Goal: Task Accomplishment & Management: Use online tool/utility

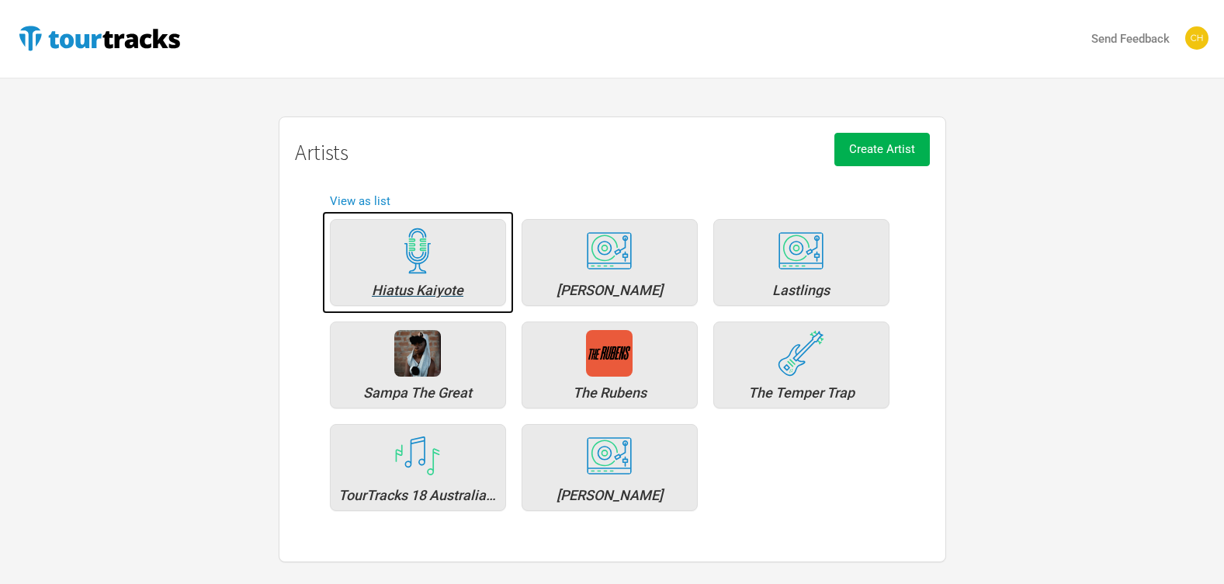
click at [435, 255] on img at bounding box center [417, 250] width 47 height 47
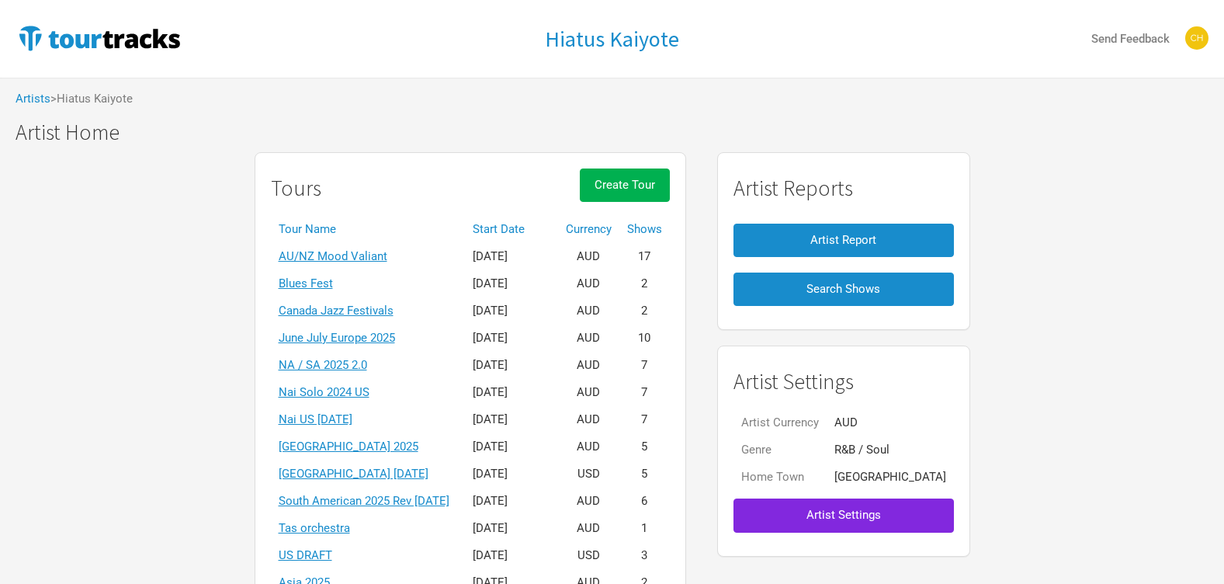
click at [540, 232] on th "Start Date" at bounding box center [511, 229] width 93 height 27
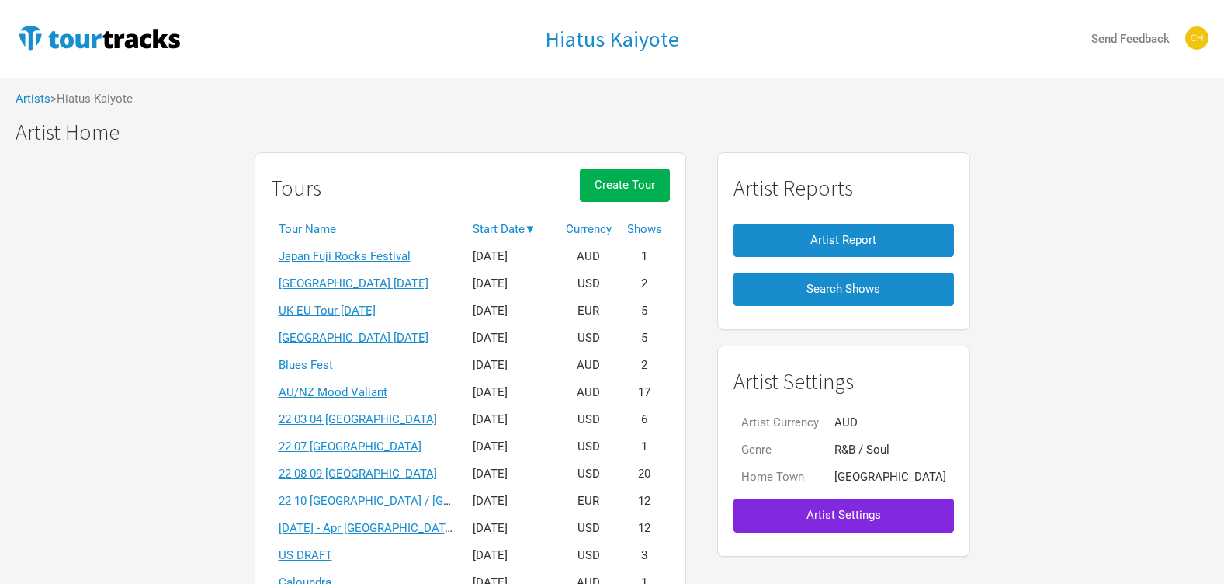
click at [551, 220] on th "Start Date ▼" at bounding box center [511, 229] width 93 height 27
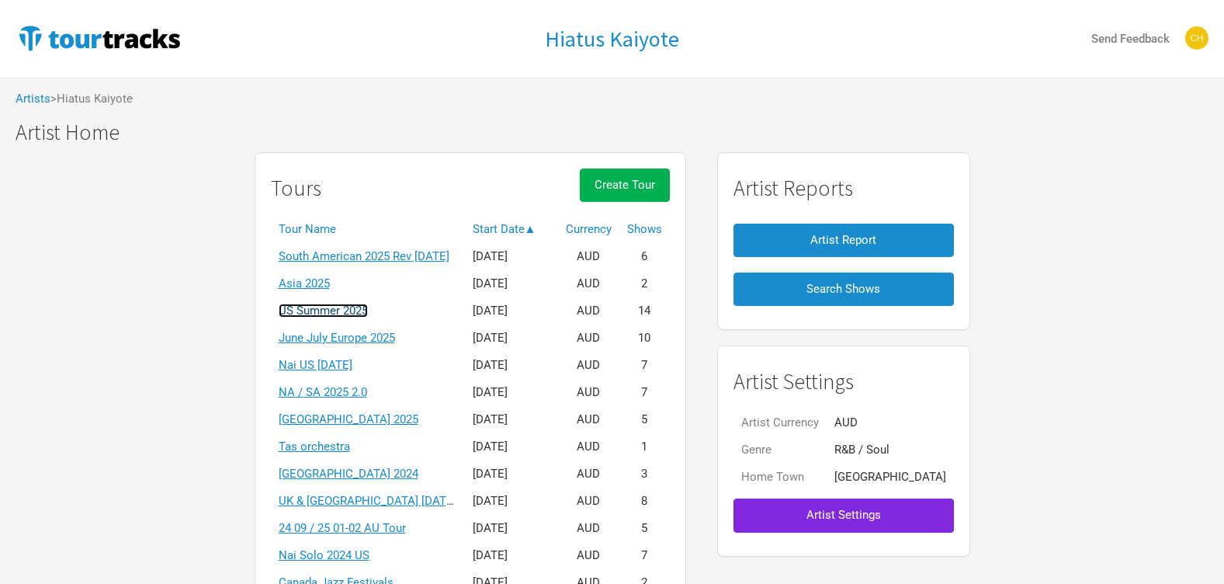
click at [341, 314] on link "US Summer 2025" at bounding box center [323, 311] width 89 height 14
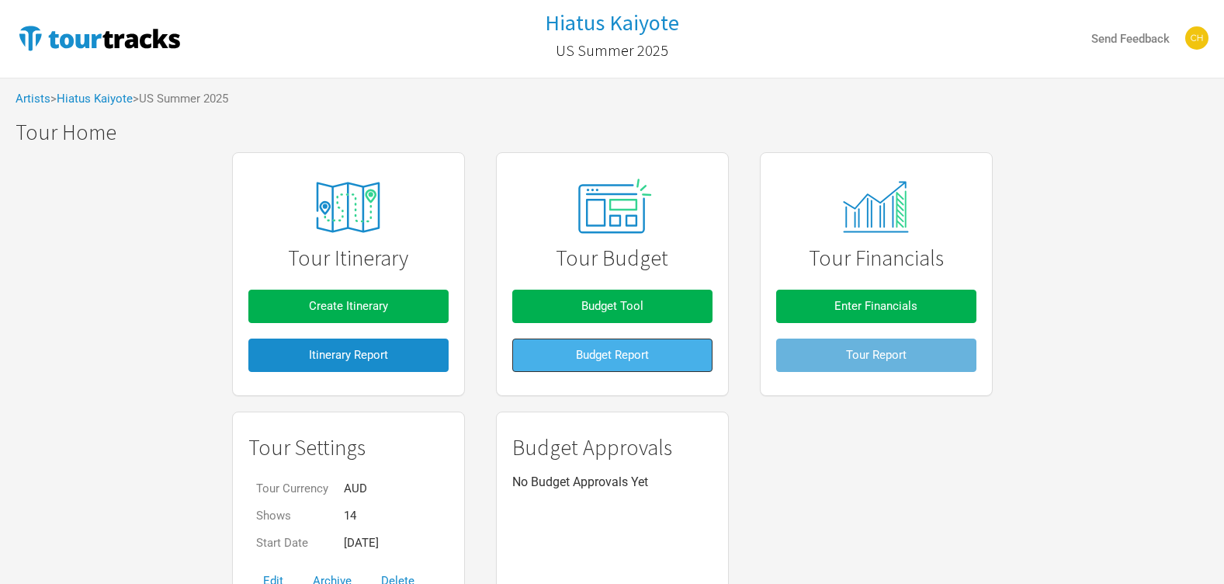
click at [638, 355] on span "Budget Report" at bounding box center [612, 355] width 73 height 14
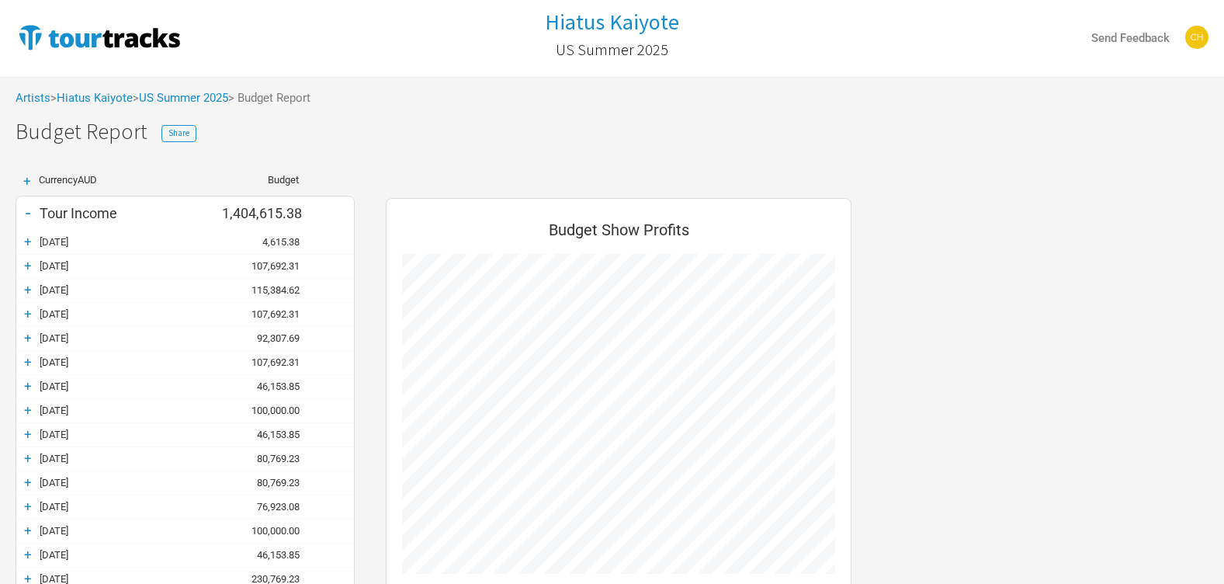
scroll to position [466, 0]
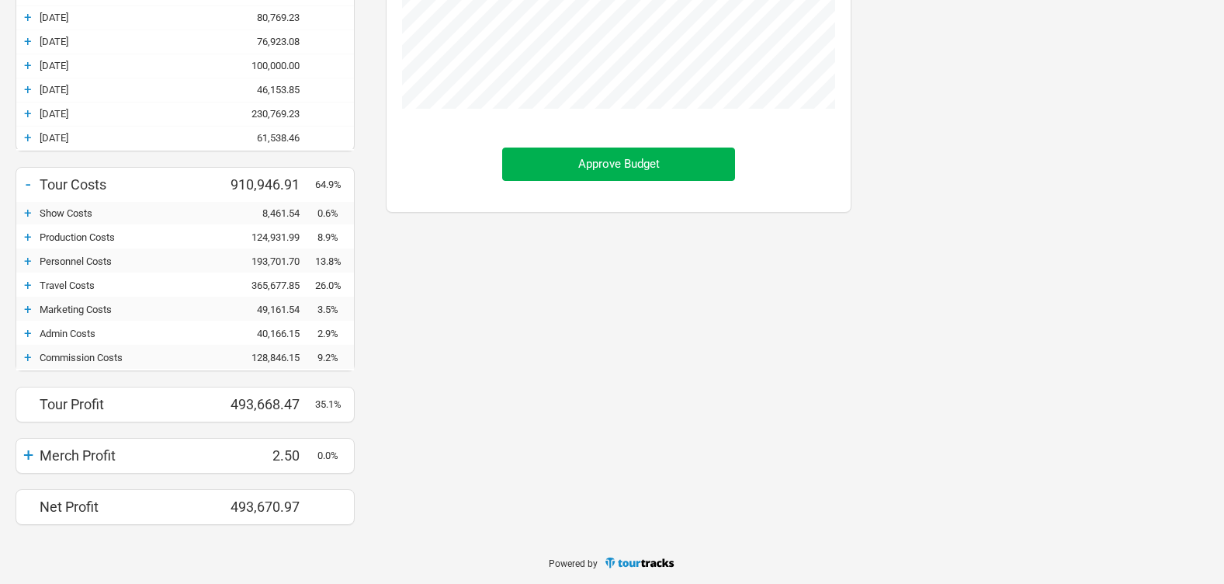
click at [26, 238] on div "+" at bounding box center [27, 237] width 23 height 16
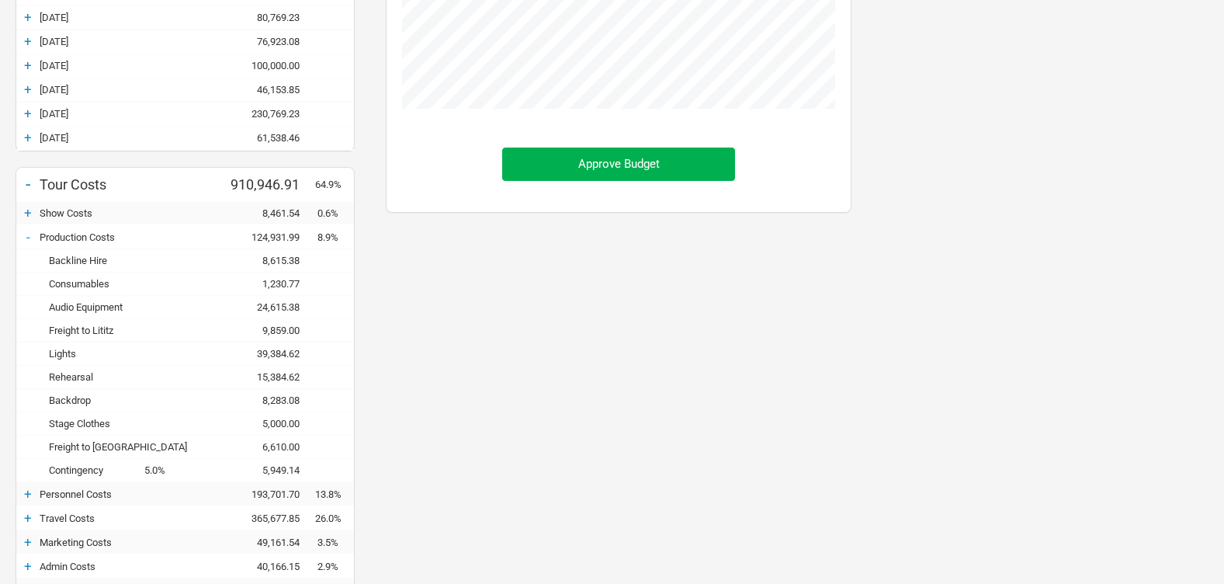
scroll to position [1048, 497]
